Goal: Task Accomplishment & Management: Use online tool/utility

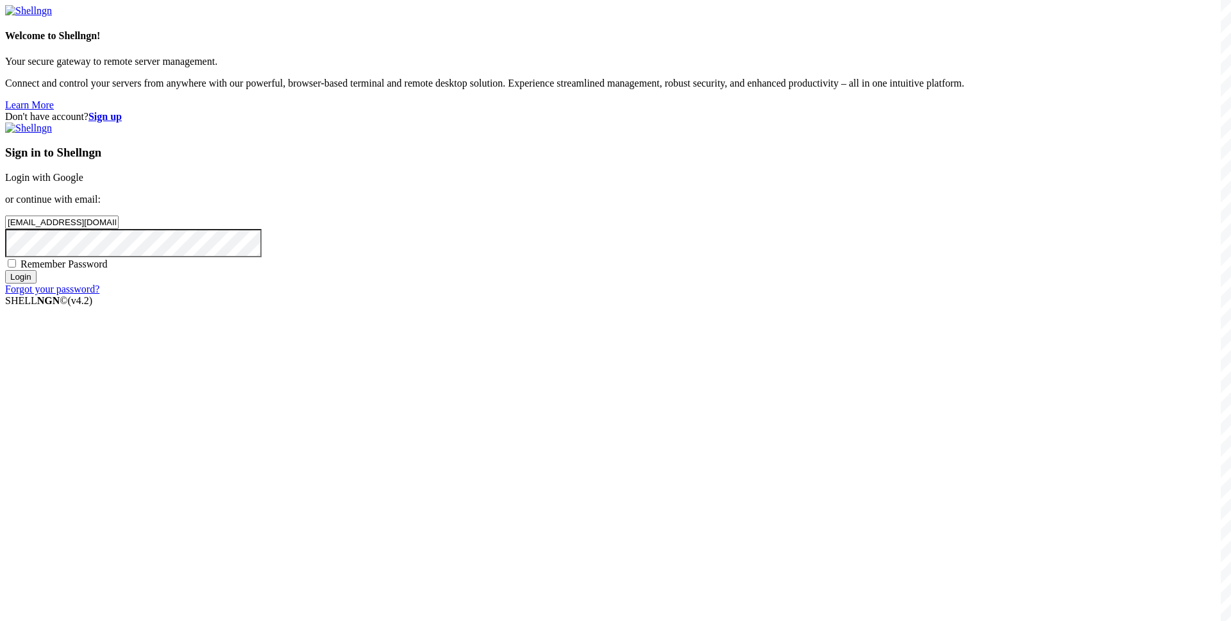
type input "[EMAIL_ADDRESS][DOMAIN_NAME]"
click at [108, 269] on span "Remember Password" at bounding box center [64, 263] width 87 height 11
click at [16, 267] on input "Remember Password" at bounding box center [12, 263] width 8 height 8
checkbox input "true"
click at [689, 295] on div "Sign in to Shellngn Login with Google or continue with email: [EMAIL_ADDRESS][D…" at bounding box center [615, 208] width 1221 height 172
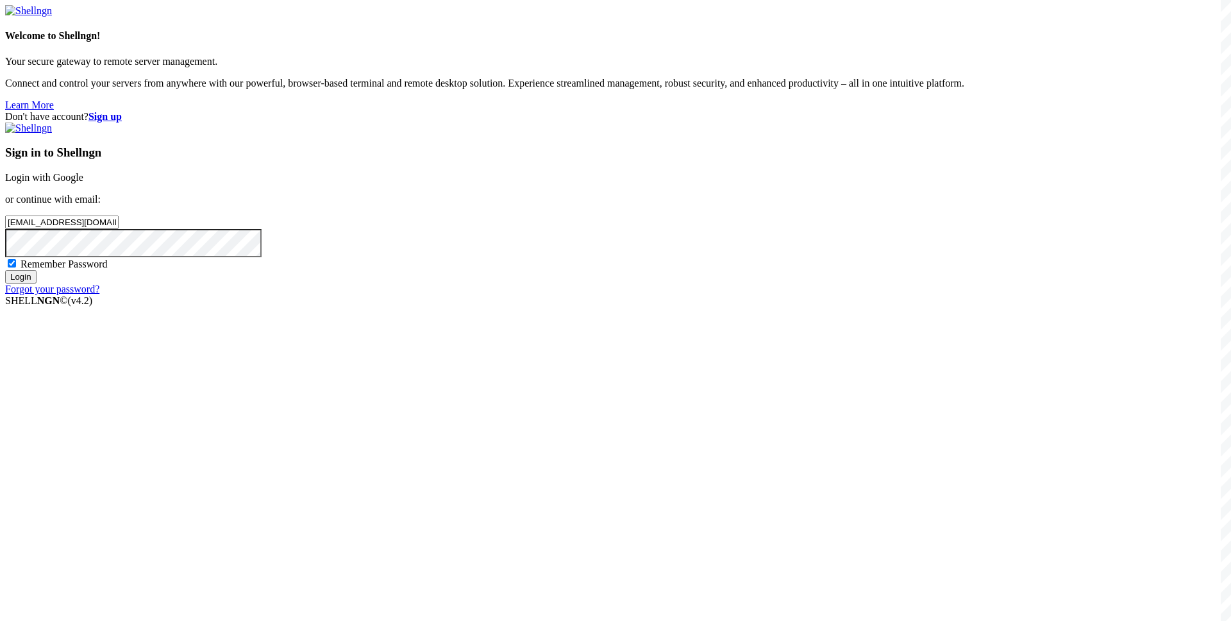
click at [37, 283] on input "Login" at bounding box center [20, 276] width 31 height 13
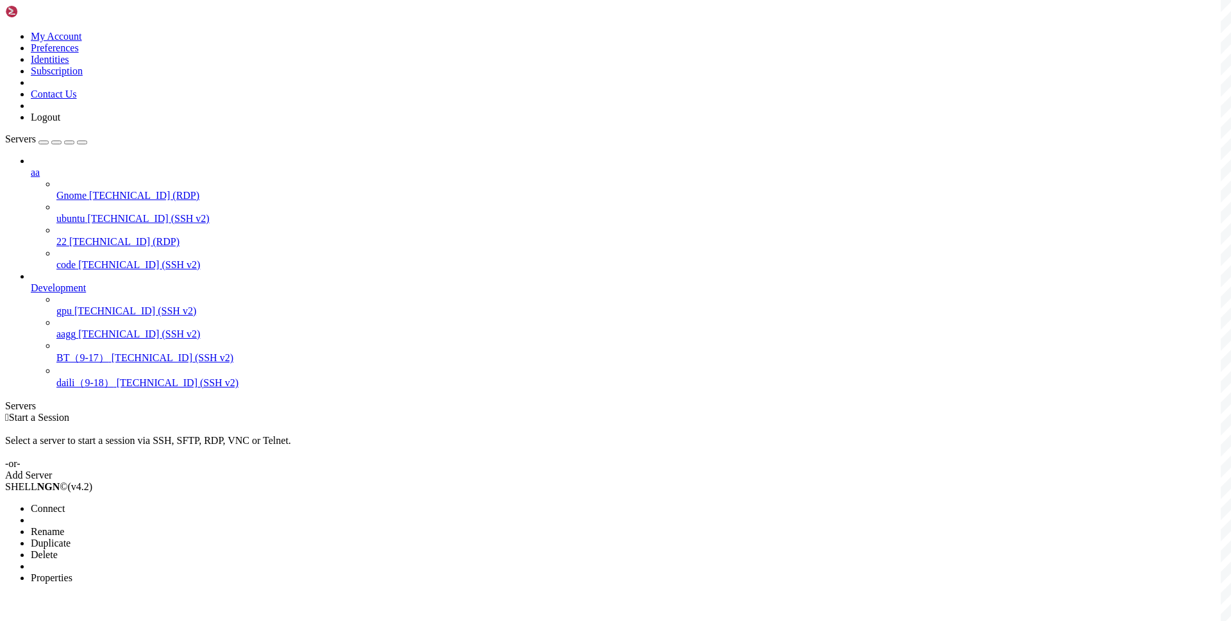
click at [65, 503] on span "Connect" at bounding box center [48, 508] width 34 height 11
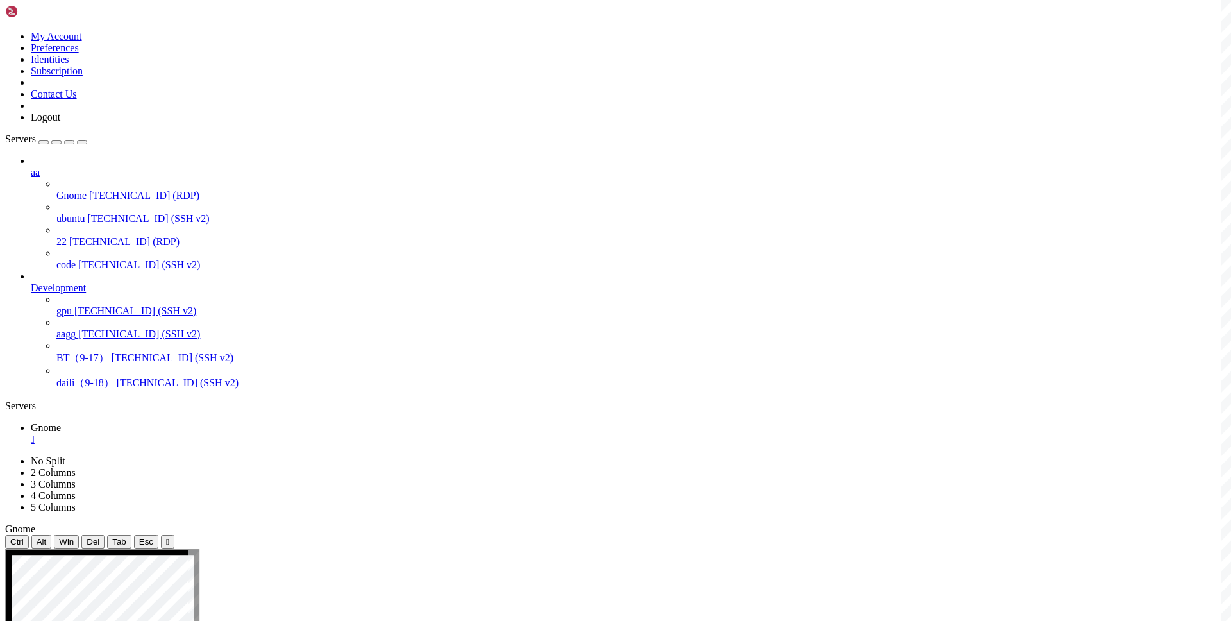
click at [51, 390] on div "aa Gnome [TECHNICAL_ID] (RDP) ubuntu [TECHNICAL_ID] (SSH v2) 22 [TECHNICAL_ID] …" at bounding box center [615, 272] width 1221 height 235
click at [77, 390] on div "aa Gnome [TECHNICAL_ID] (RDP) ubuntu [TECHNICAL_ID] (SSH v2) 22 [TECHNICAL_ID] …" at bounding box center [615, 272] width 1221 height 235
click at [87, 190] on span "Gnome" at bounding box center [71, 195] width 30 height 11
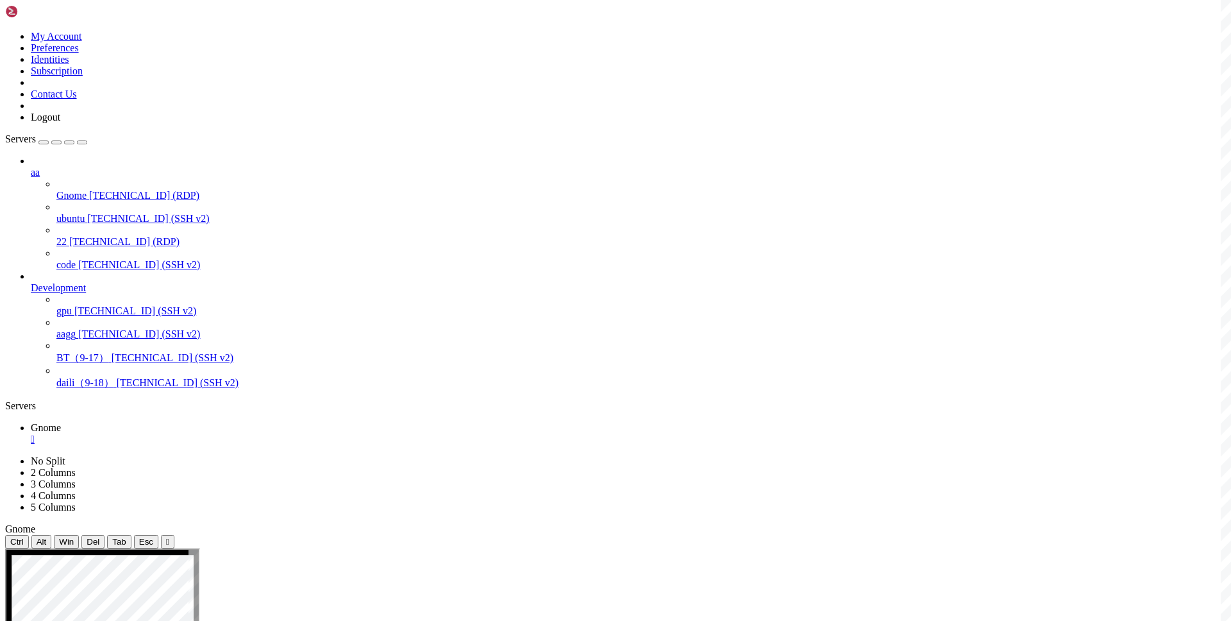
click at [223, 433] on div "" at bounding box center [628, 439] width 1195 height 12
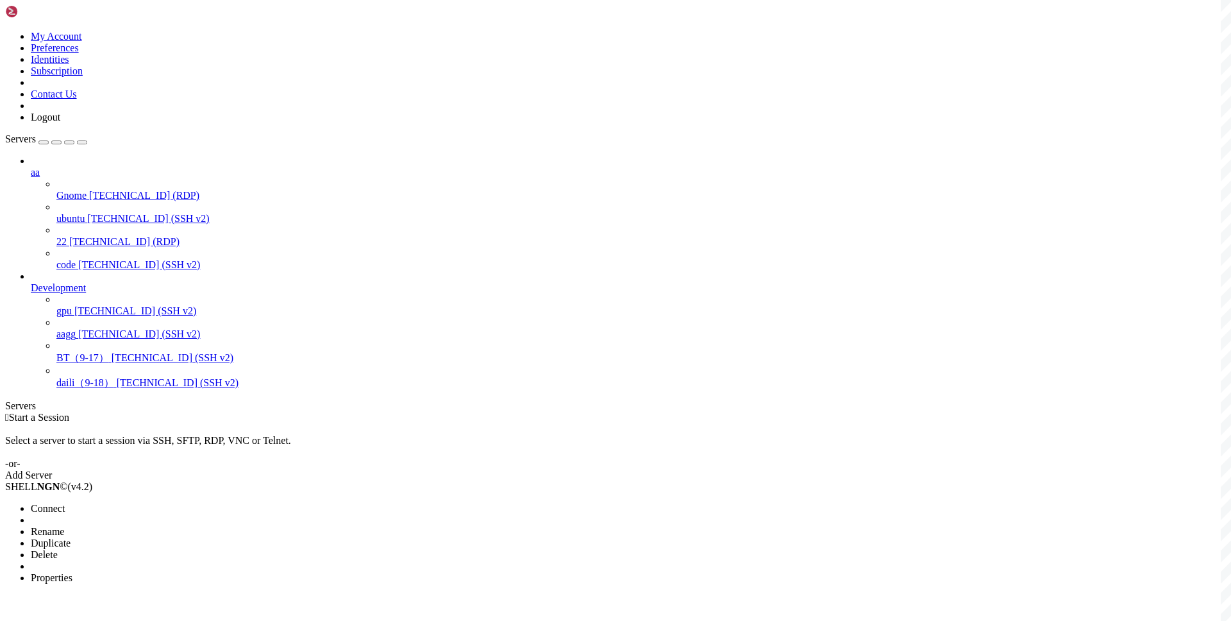
click at [65, 503] on span "Connect" at bounding box center [48, 508] width 34 height 11
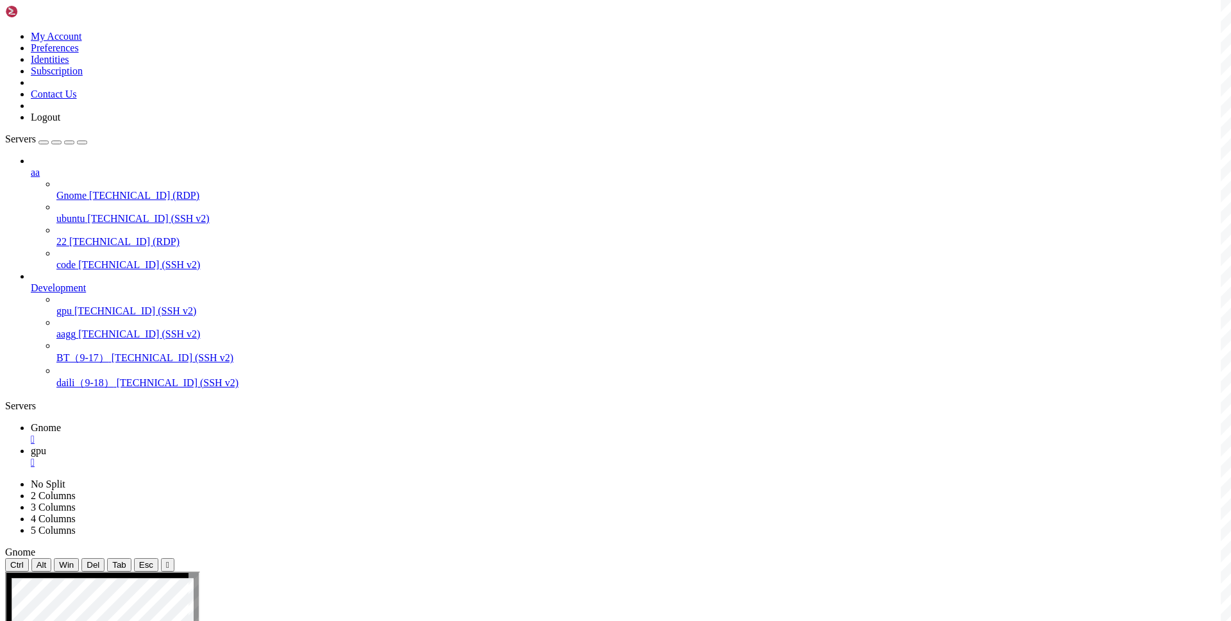
click at [283, 457] on div "" at bounding box center [628, 463] width 1195 height 12
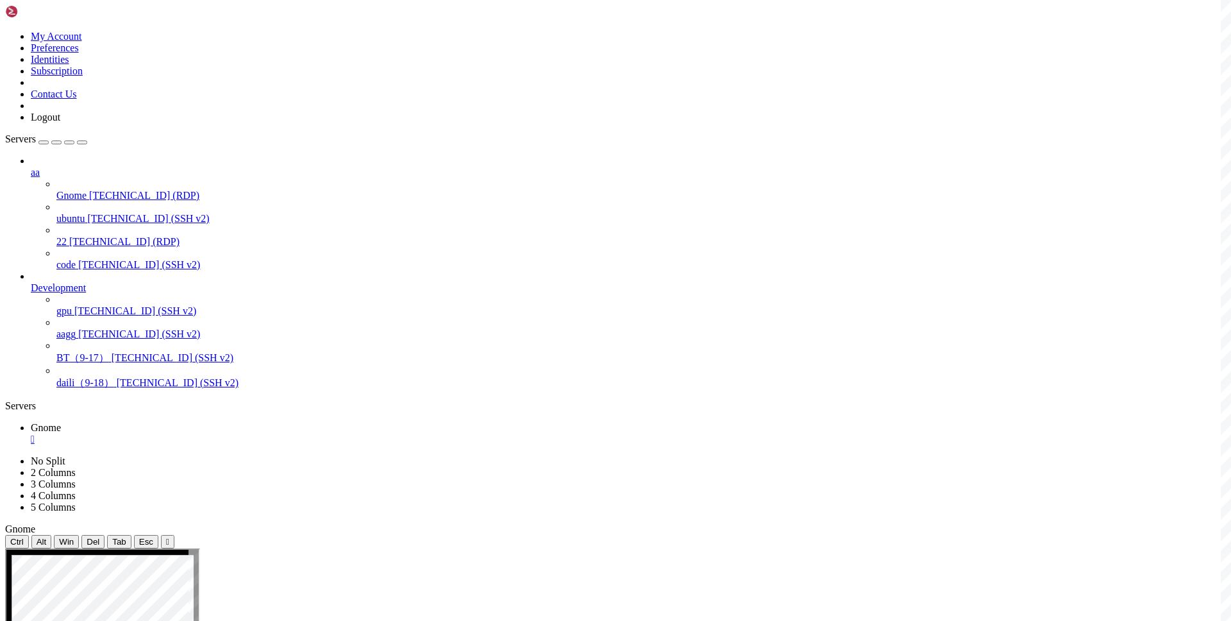
click at [77, 474] on div at bounding box center [615, 310] width 1231 height 621
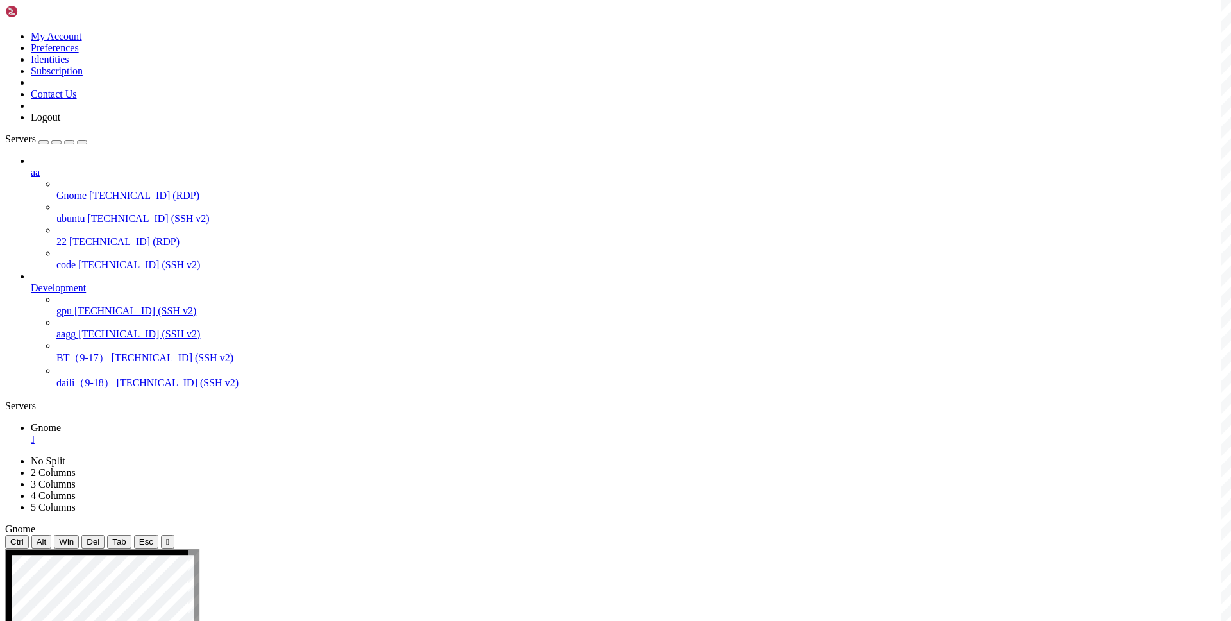
click at [223, 433] on div "" at bounding box center [628, 439] width 1195 height 12
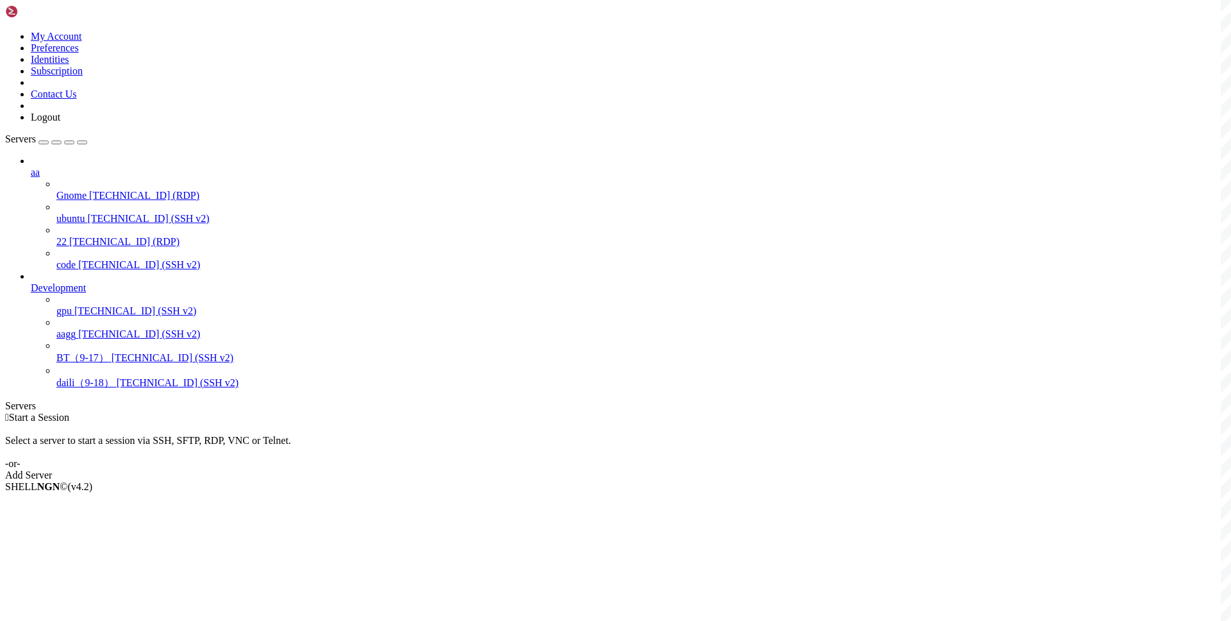
click at [448, 412] on div " Start a Session Select a server to start a session via SSH, SFTP, RDP, VNC or…" at bounding box center [615, 446] width 1221 height 69
